Goal: Information Seeking & Learning: Learn about a topic

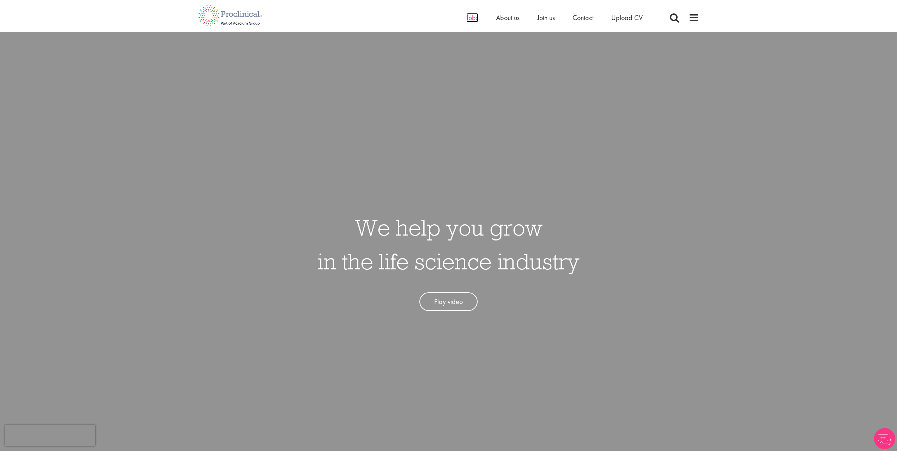
click at [473, 19] on span "Jobs" at bounding box center [472, 17] width 12 height 9
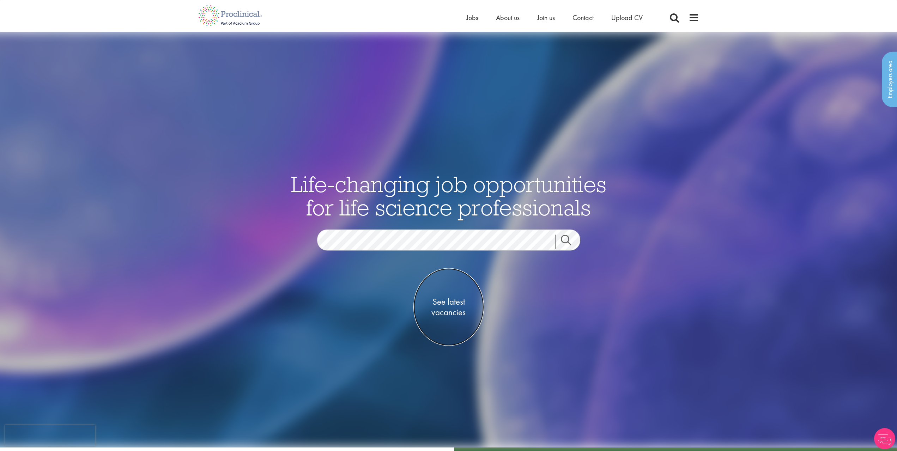
click at [448, 303] on span "See latest vacancies" at bounding box center [449, 307] width 71 height 21
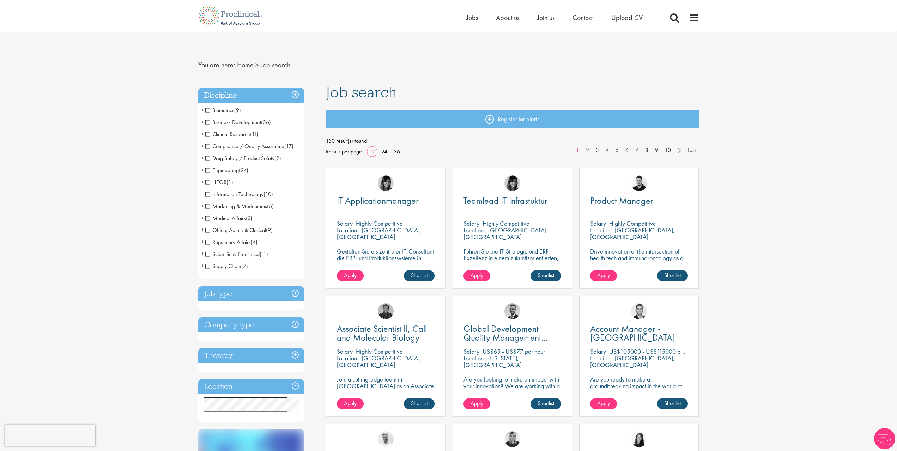
click at [219, 386] on h3 "Location" at bounding box center [251, 386] width 106 height 15
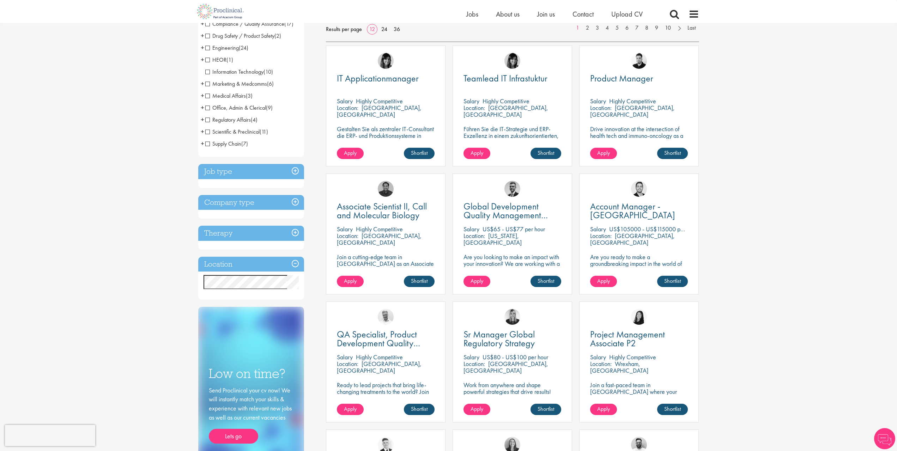
scroll to position [141, 0]
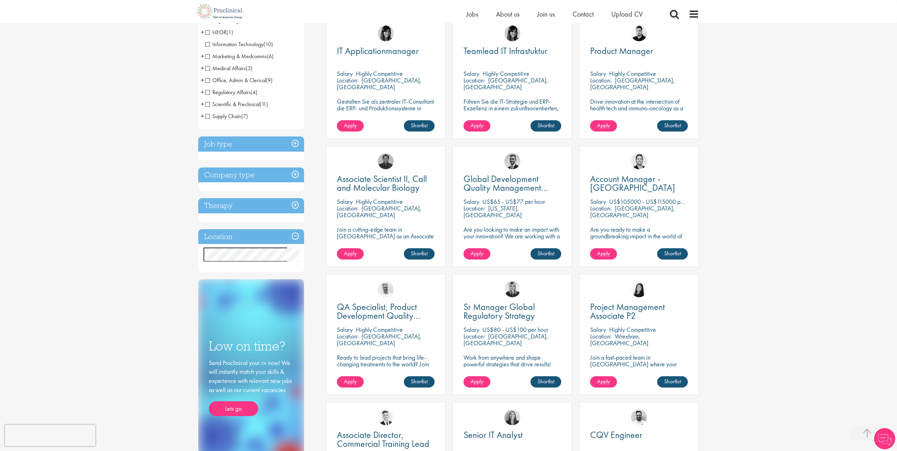
click at [221, 246] on div "Location Specified location Miles" at bounding box center [251, 250] width 106 height 43
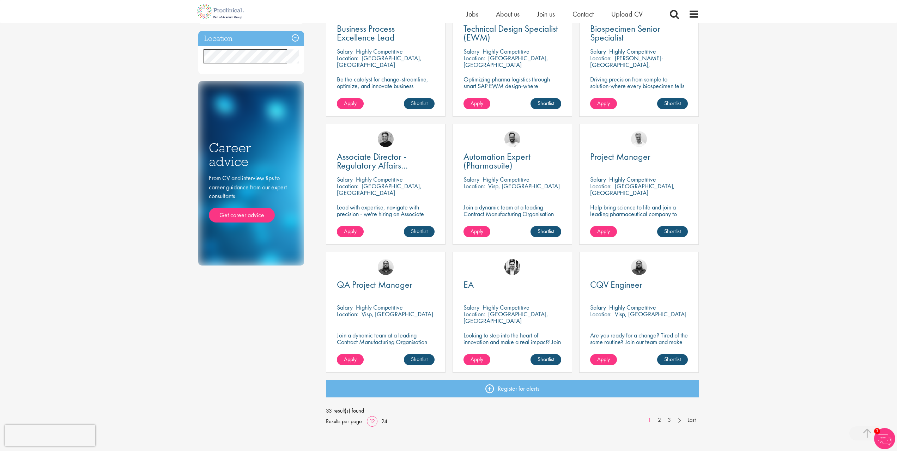
scroll to position [254, 0]
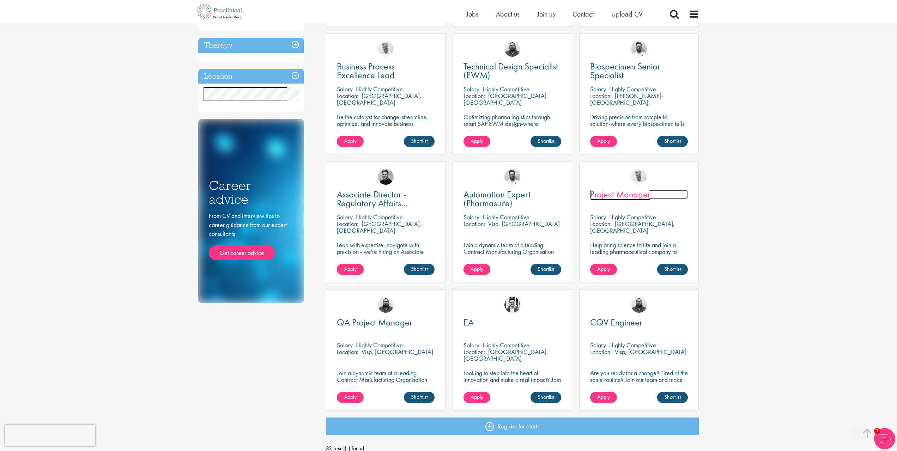
click at [626, 194] on span "Project Manager" at bounding box center [620, 194] width 60 height 12
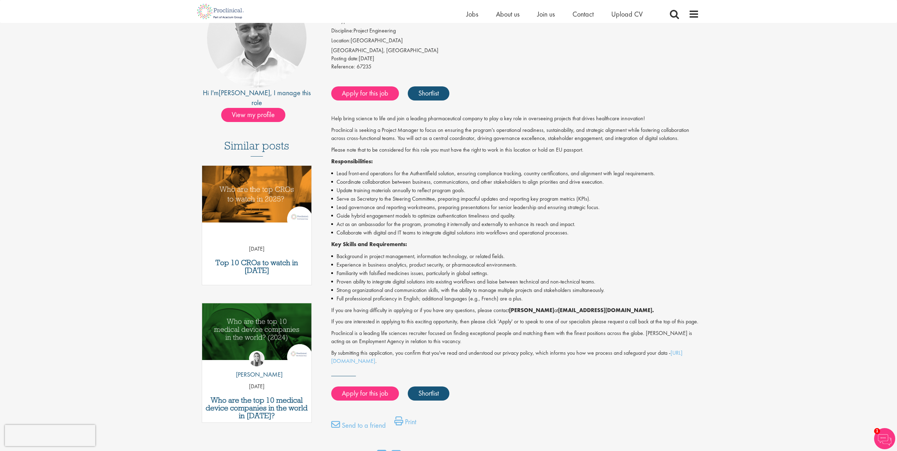
scroll to position [106, 0]
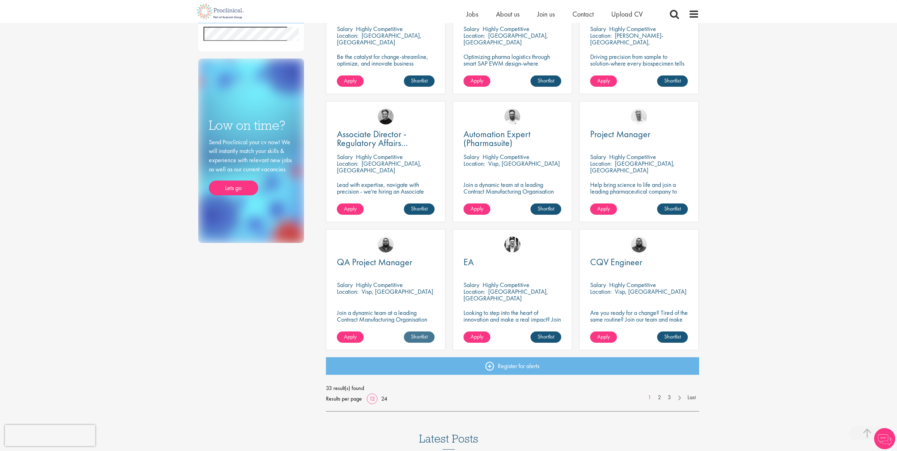
scroll to position [330, 0]
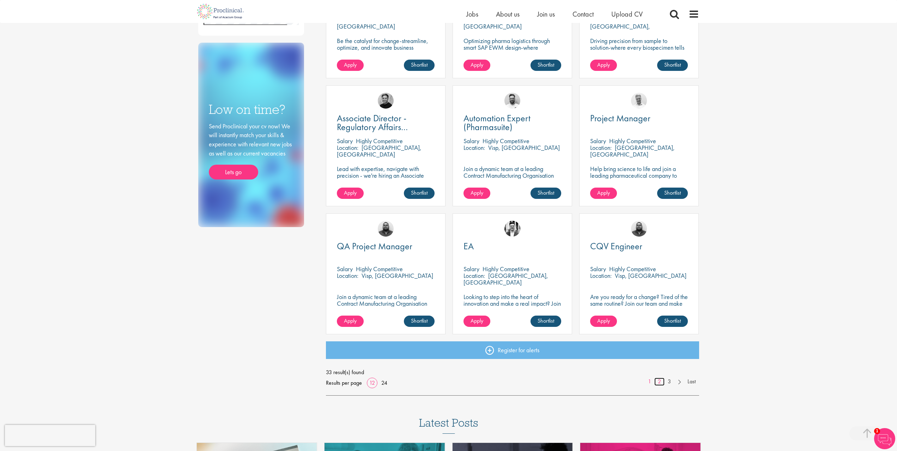
click at [660, 382] on link "2" at bounding box center [660, 382] width 10 height 8
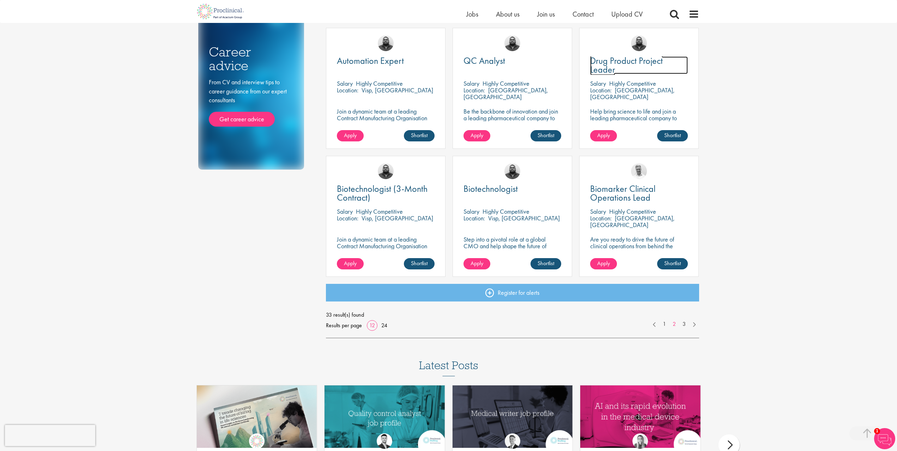
scroll to position [388, 0]
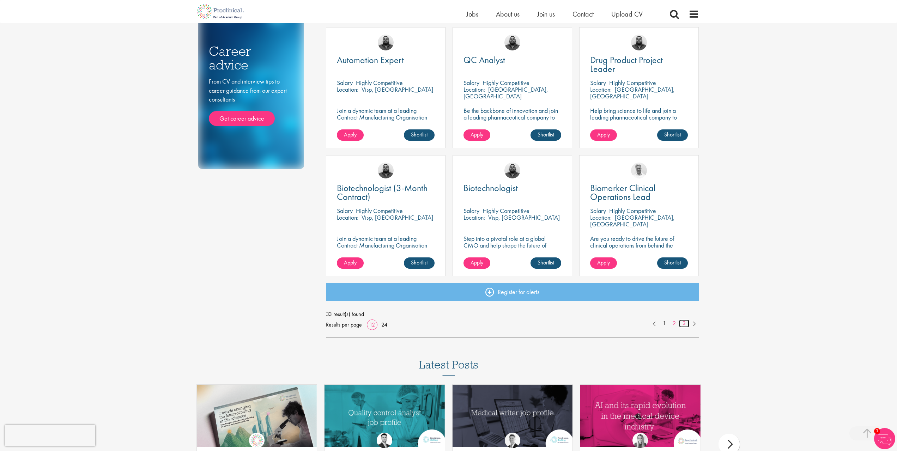
click at [686, 321] on link "3" at bounding box center [684, 324] width 10 height 8
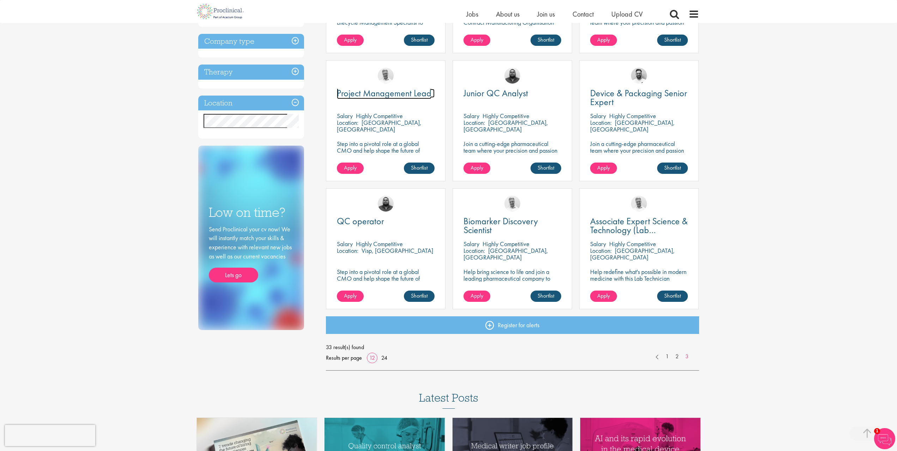
scroll to position [247, 0]
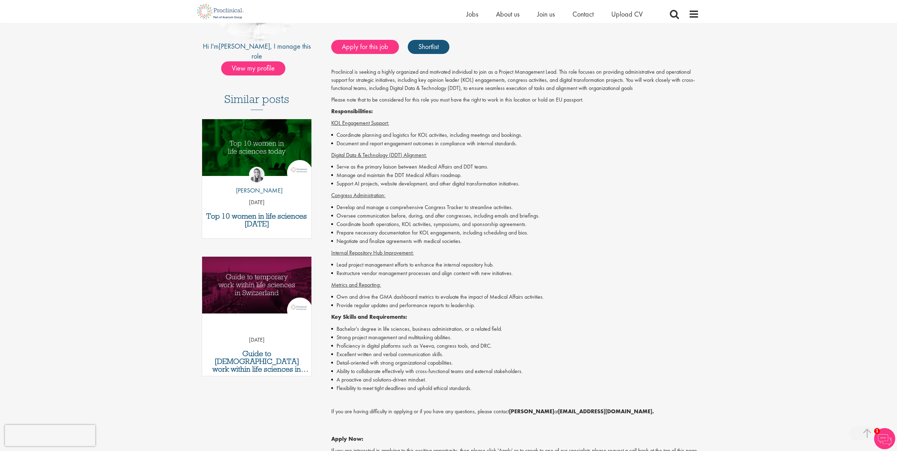
scroll to position [106, 0]
